Goal: Check status: Check status

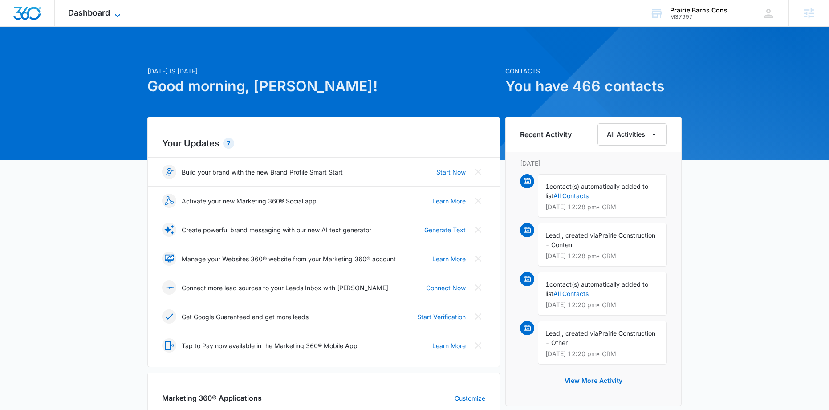
click at [113, 14] on icon at bounding box center [117, 15] width 11 height 11
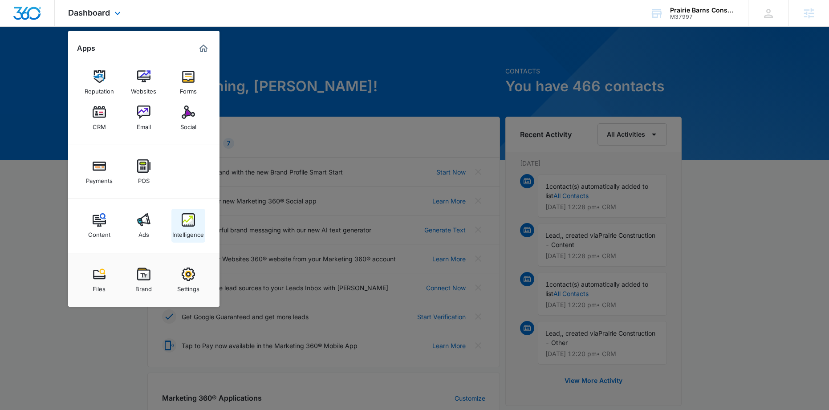
click at [187, 220] on img at bounding box center [188, 219] width 13 height 13
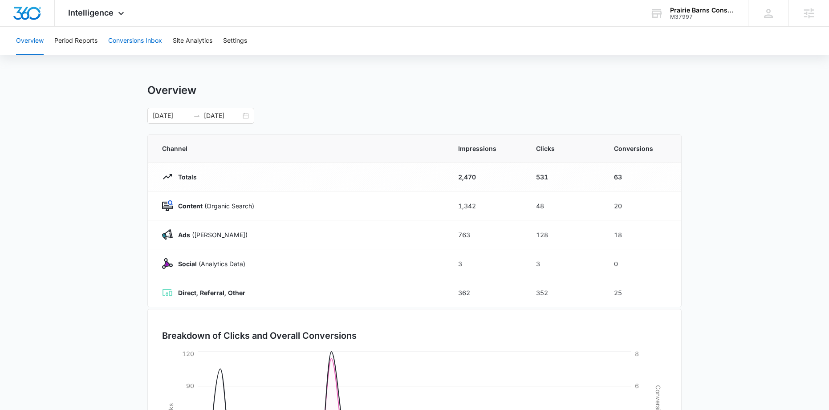
click at [141, 44] on button "Conversions Inbox" at bounding box center [135, 41] width 54 height 28
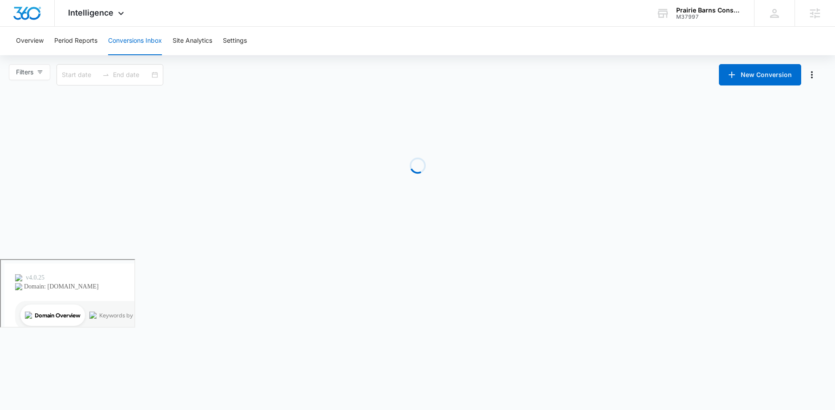
type input "[DATE]"
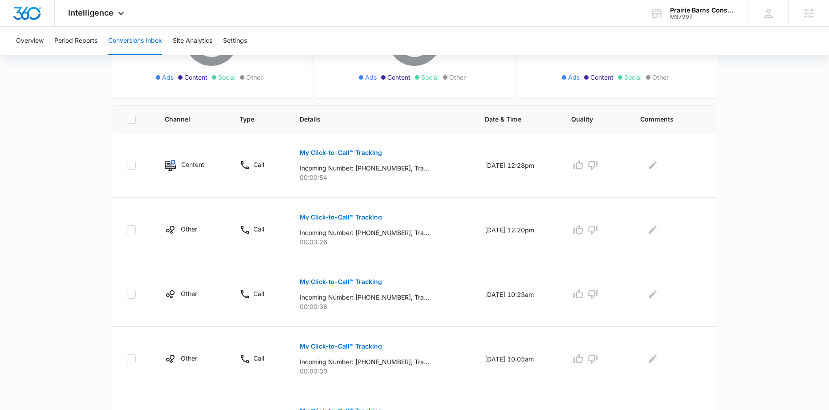
scroll to position [149, 0]
click at [330, 151] on p "My Click-to-Call™ Tracking" at bounding box center [341, 151] width 82 height 6
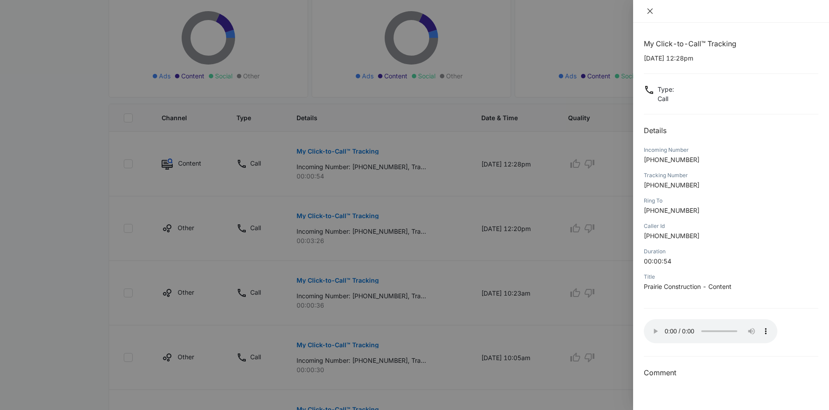
click at [648, 10] on icon "close" at bounding box center [649, 11] width 7 height 7
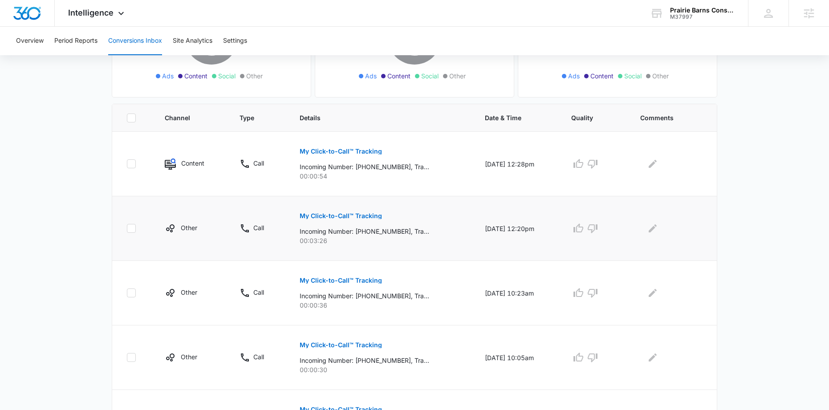
click at [359, 218] on p "My Click-to-Call™ Tracking" at bounding box center [341, 216] width 82 height 6
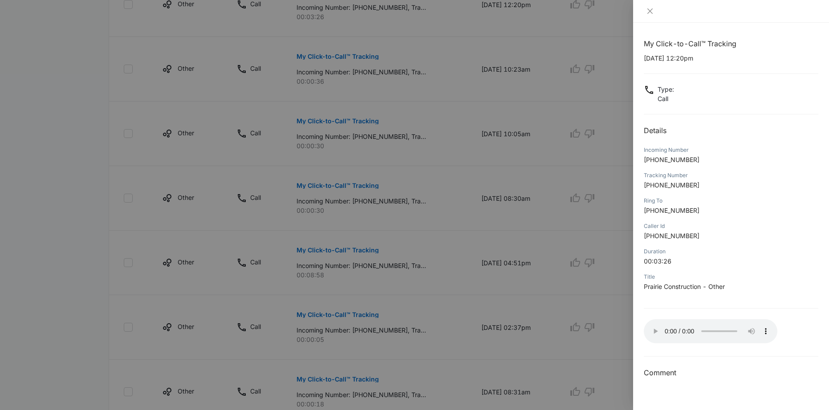
scroll to position [373, 0]
click at [647, 8] on icon "close" at bounding box center [649, 11] width 7 height 7
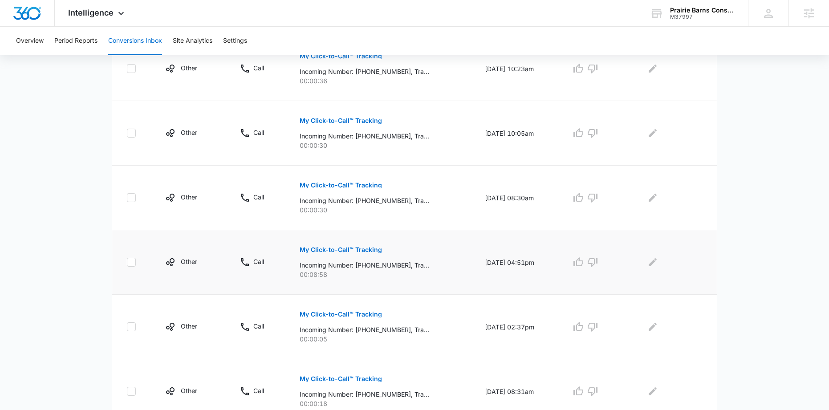
click at [340, 248] on p "My Click-to-Call™ Tracking" at bounding box center [341, 250] width 82 height 6
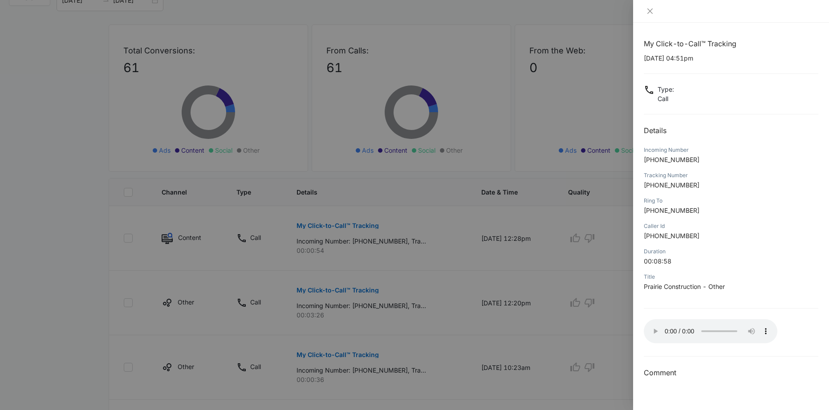
scroll to position [68, 0]
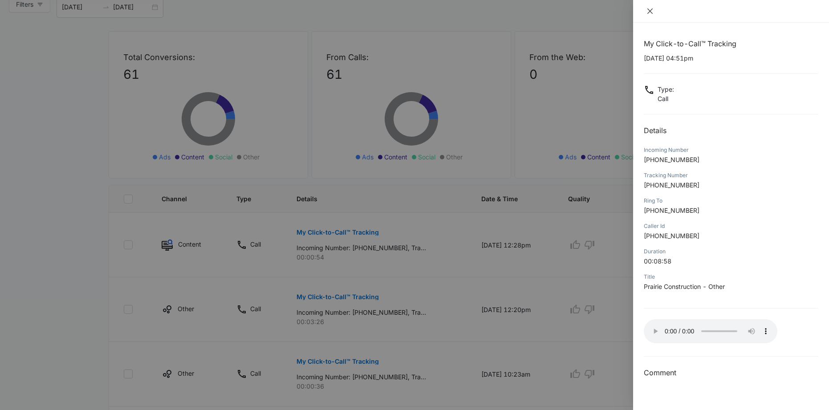
click at [645, 11] on button "Close" at bounding box center [650, 11] width 12 height 8
